Goal: Information Seeking & Learning: Check status

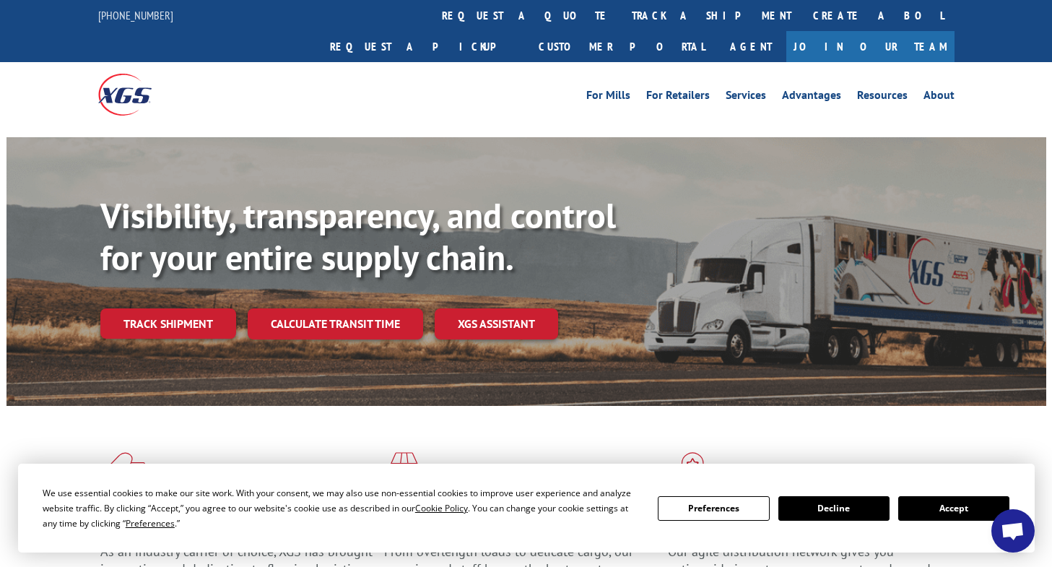
drag, startPoint x: 184, startPoint y: 292, endPoint x: 176, endPoint y: 279, distance: 15.2
click at [184, 308] on link "Track shipment" at bounding box center [168, 323] width 136 height 30
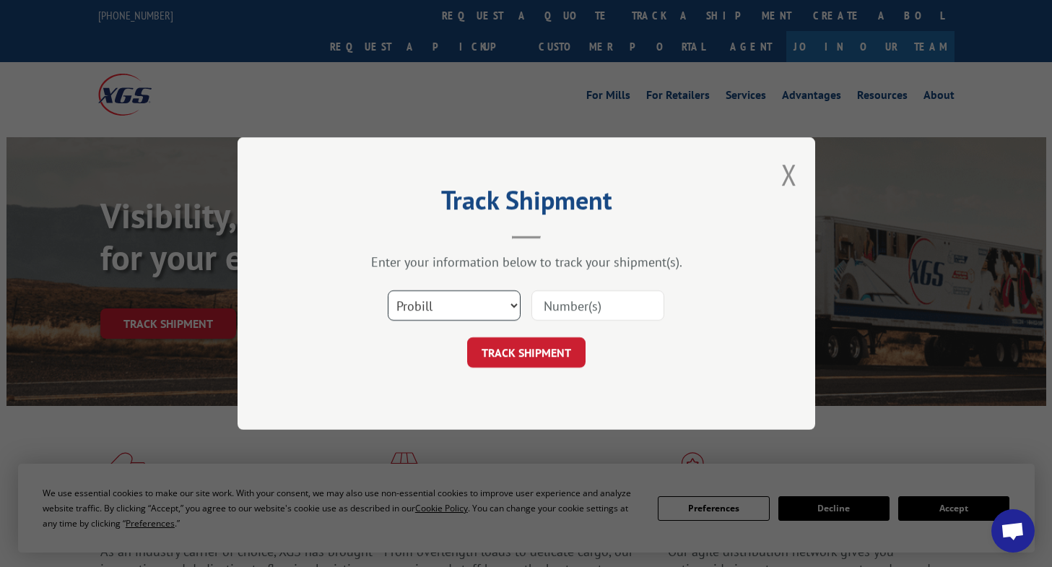
drag, startPoint x: 408, startPoint y: 310, endPoint x: 413, endPoint y: 318, distance: 9.4
click at [408, 310] on select "Select category... Probill BOL PO" at bounding box center [454, 305] width 133 height 30
select select "bol"
click at [388, 290] on select "Select category... Probill BOL PO" at bounding box center [454, 305] width 133 height 30
click at [554, 308] on input at bounding box center [597, 305] width 133 height 30
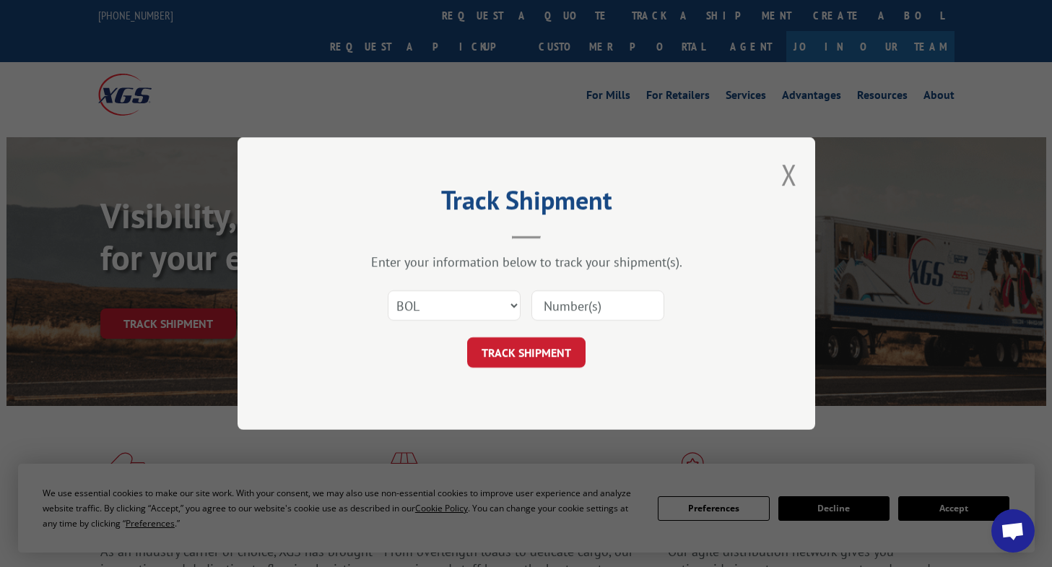
click at [558, 311] on input at bounding box center [597, 305] width 133 height 30
paste input "CP-028255.A"
type input "CP-028255.A"
click at [536, 344] on button "TRACK SHIPMENT" at bounding box center [526, 352] width 118 height 30
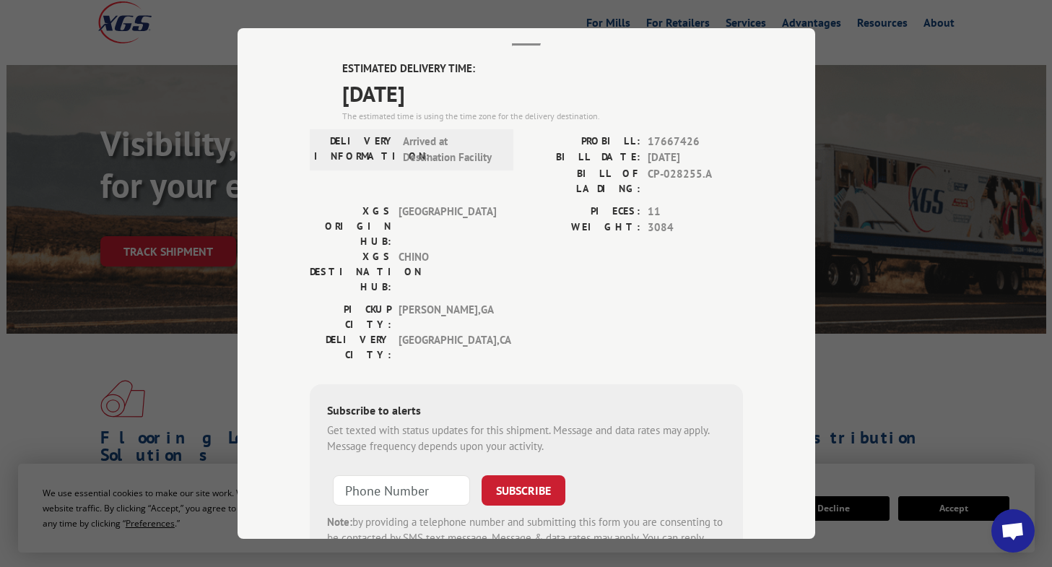
scroll to position [84, 0]
drag, startPoint x: 239, startPoint y: 209, endPoint x: 248, endPoint y: 211, distance: 9.6
click at [239, 209] on div "Track Shipment ESTIMATED DELIVERY TIME: [DATE] The estimated time is using the …" at bounding box center [525, 283] width 577 height 510
click at [131, 212] on div "Track Shipment ESTIMATED DELIVERY TIME: [DATE] The estimated time is using the …" at bounding box center [526, 283] width 1052 height 567
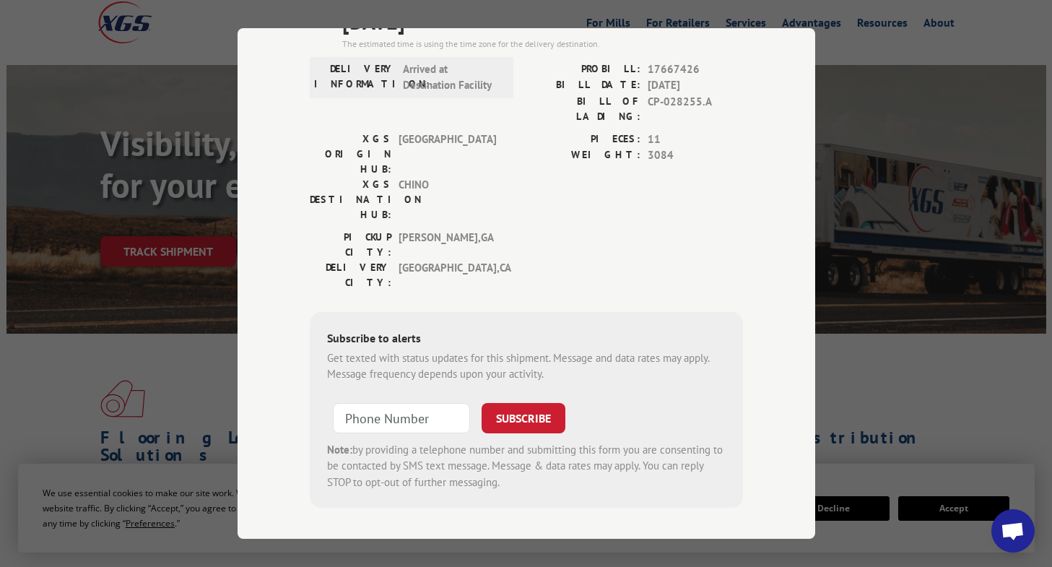
click at [137, 292] on div "Track Shipment ESTIMATED DELIVERY TIME: [DATE] The estimated time is using the …" at bounding box center [526, 283] width 1052 height 567
